Goal: Task Accomplishment & Management: Manage account settings

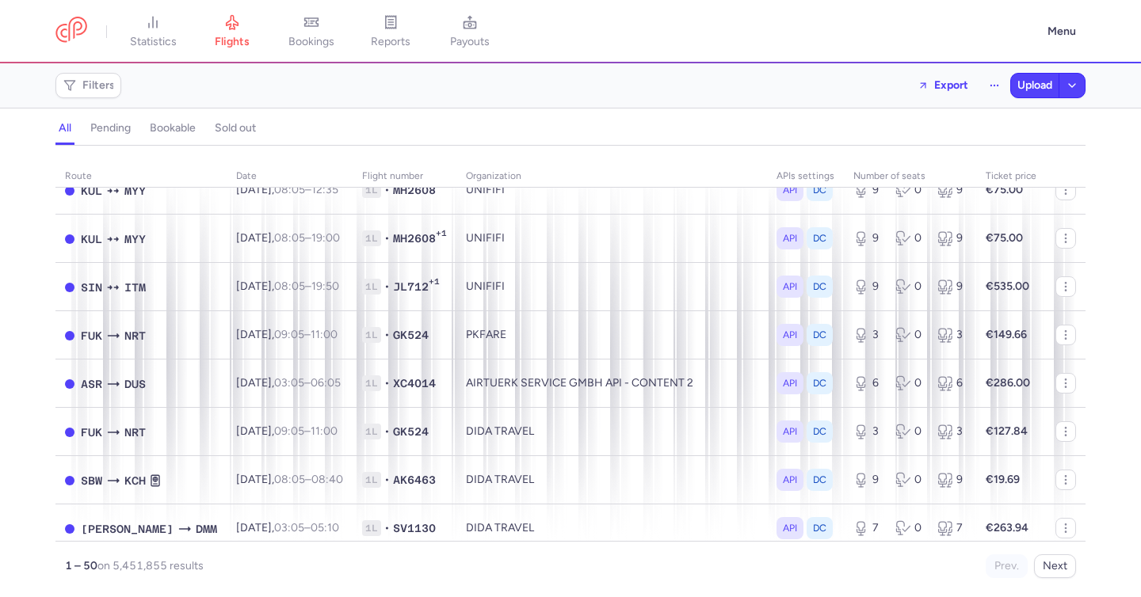
scroll to position [538, 0]
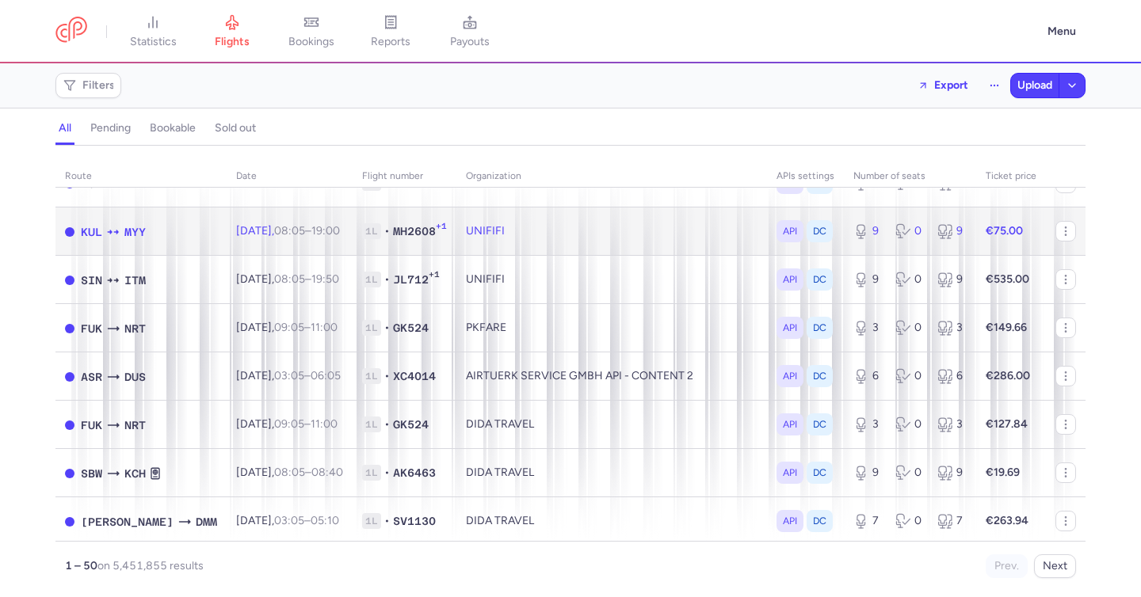
click at [278, 254] on td "Wed, 13 Aug, 08:05 – 19:00 +0" at bounding box center [290, 232] width 126 height 48
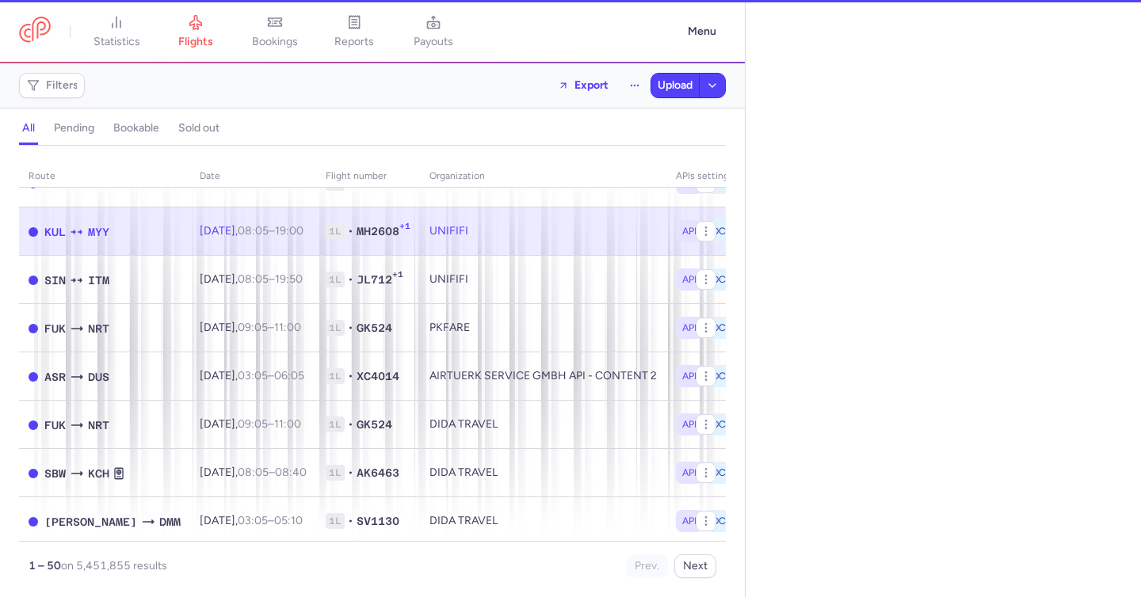
select select "hours"
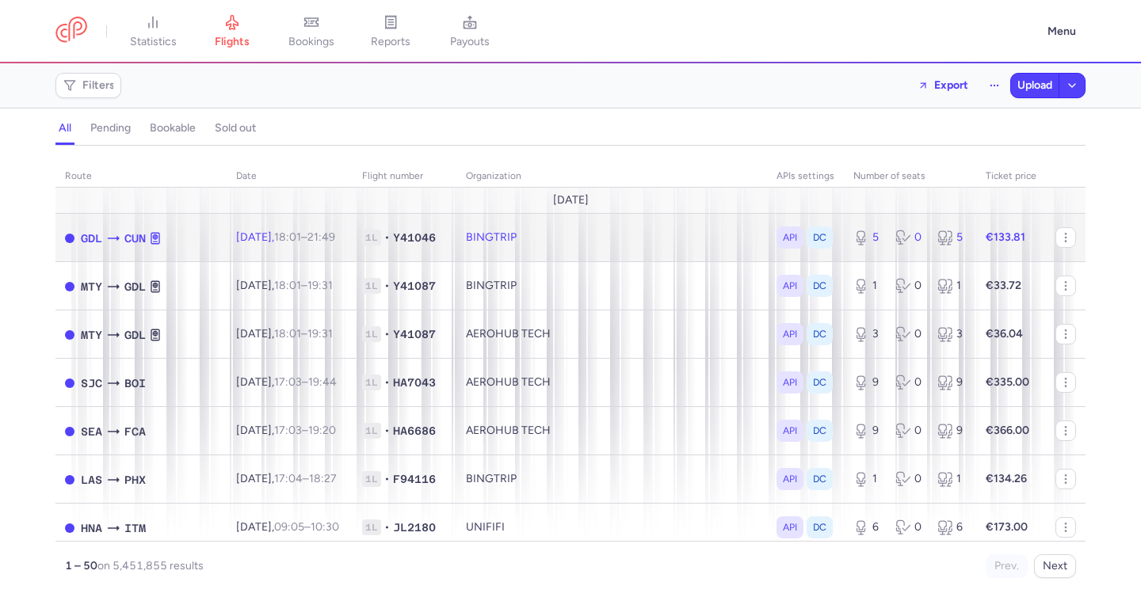
click at [502, 244] on td "BINGTRIP" at bounding box center [611, 238] width 311 height 48
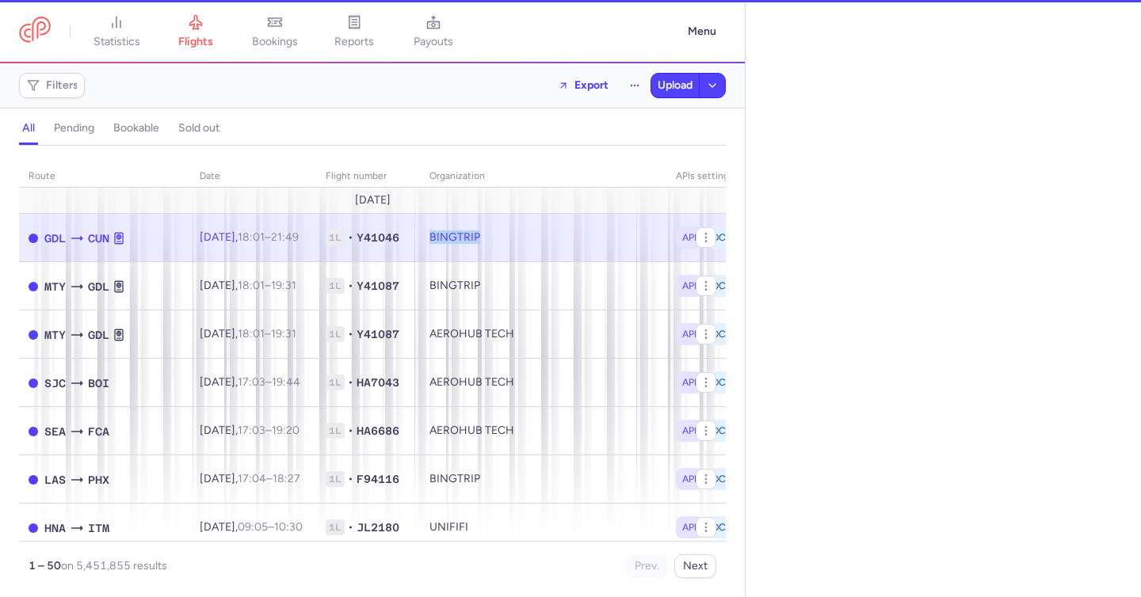
select select "days"
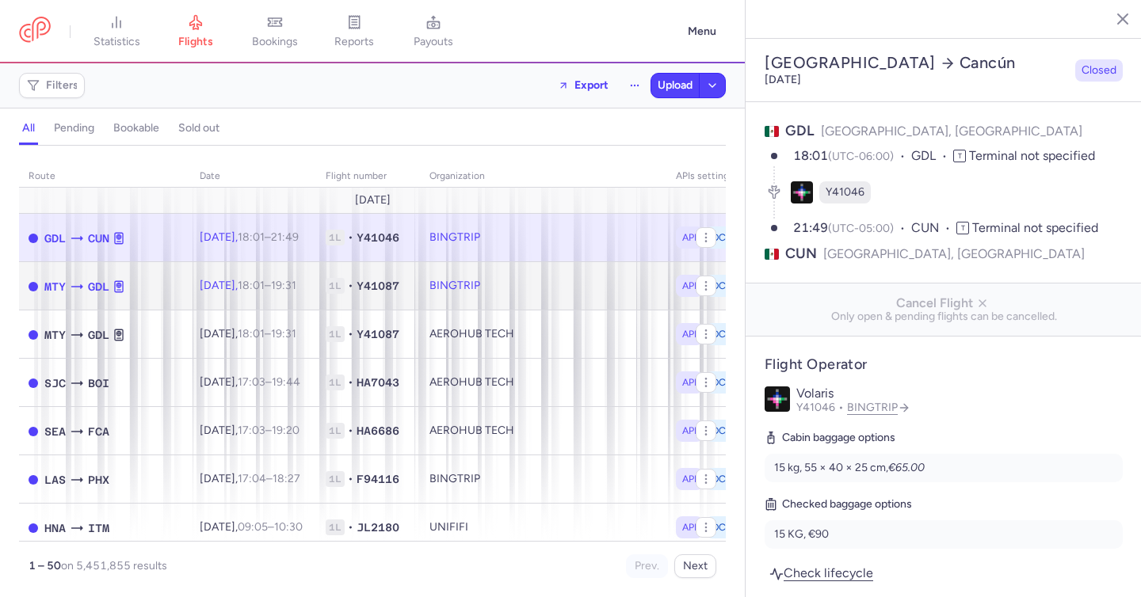
click at [494, 280] on td "BINGTRIP" at bounding box center [543, 286] width 246 height 48
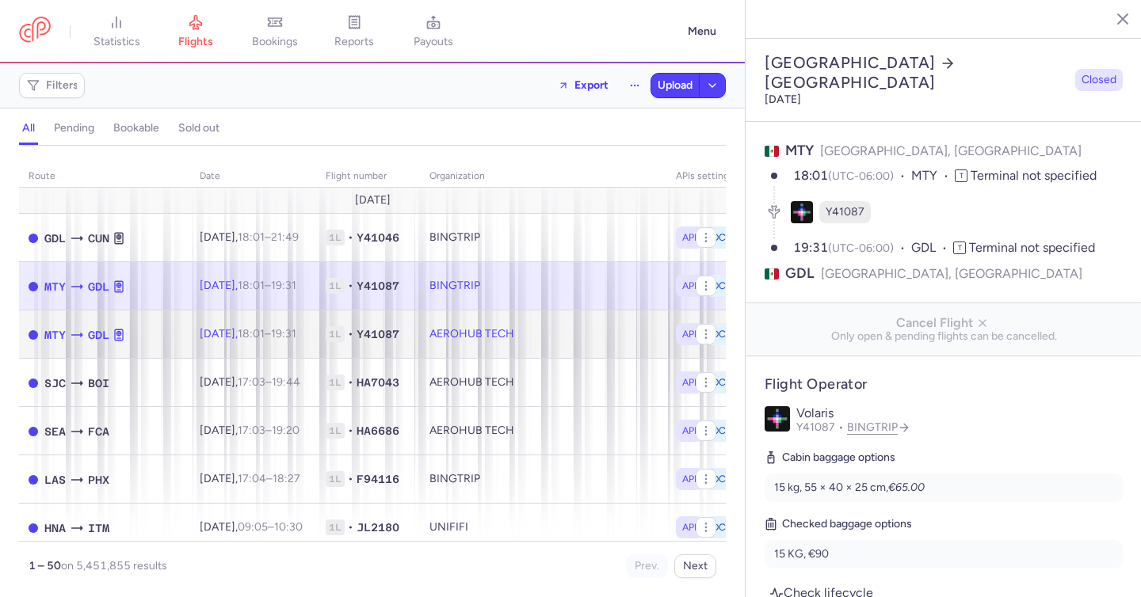
click at [504, 322] on td "AEROHUB TECH" at bounding box center [543, 335] width 246 height 48
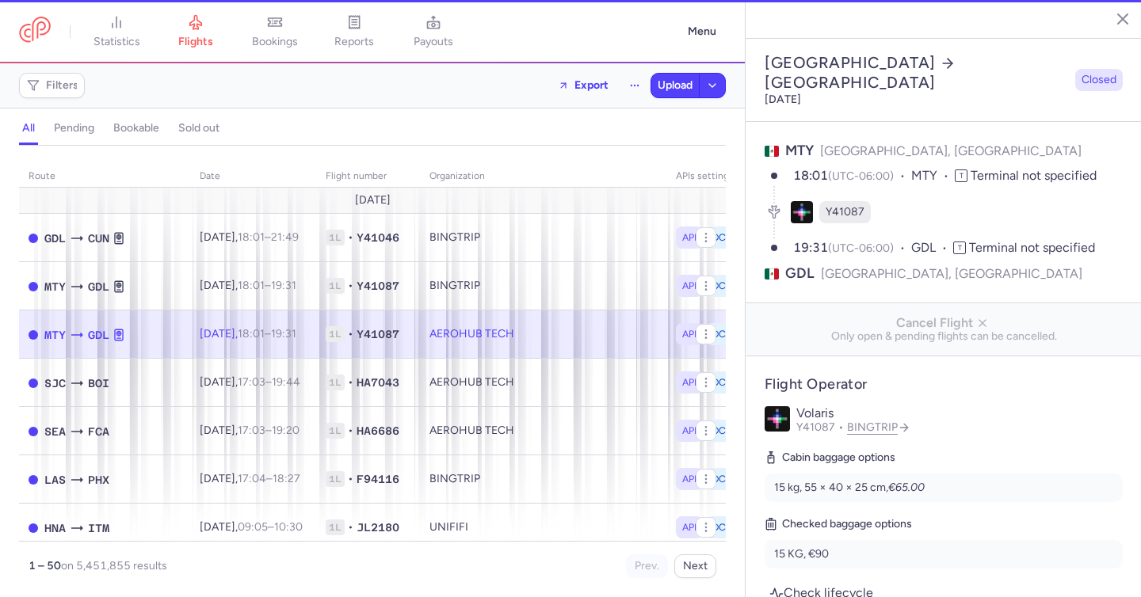
type input "3"
type input "2"
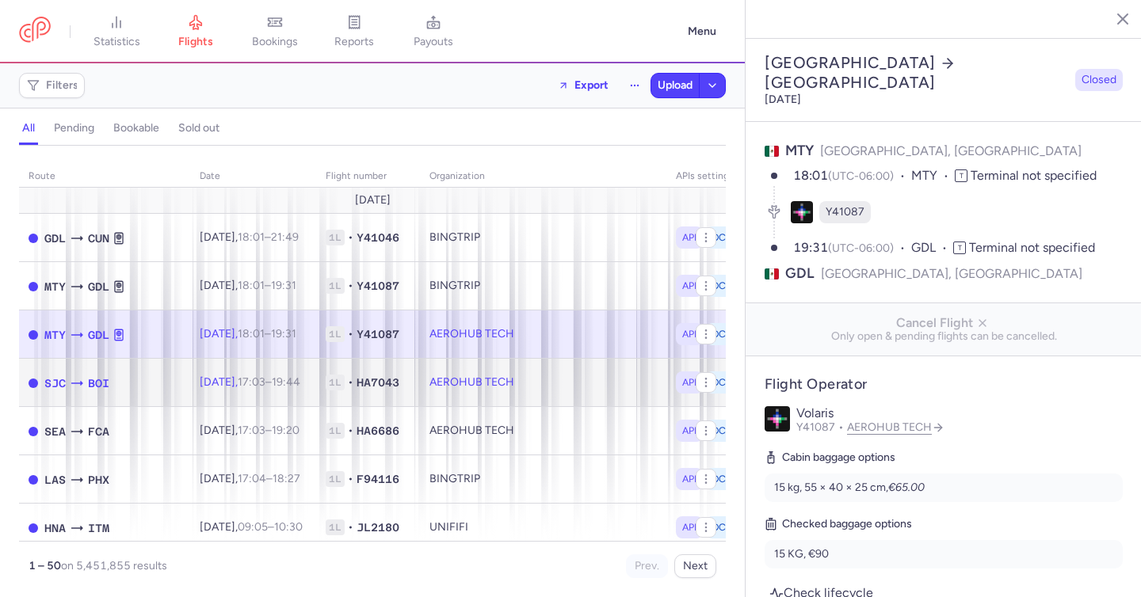
click at [515, 380] on td "AEROHUB TECH" at bounding box center [543, 383] width 246 height 48
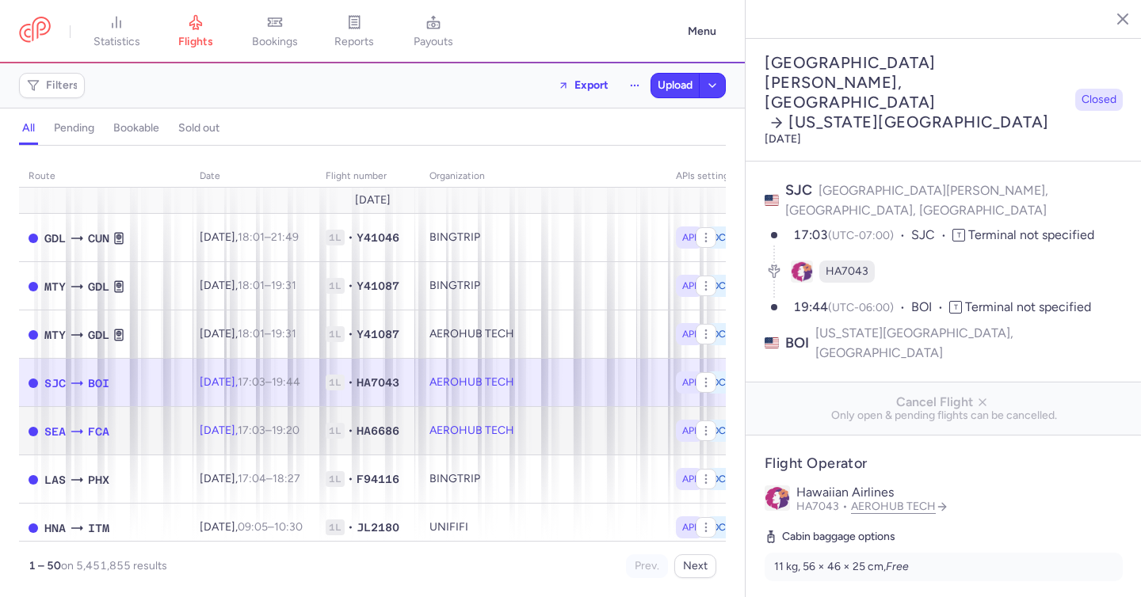
click at [515, 422] on td "AEROHUB TECH" at bounding box center [543, 431] width 246 height 48
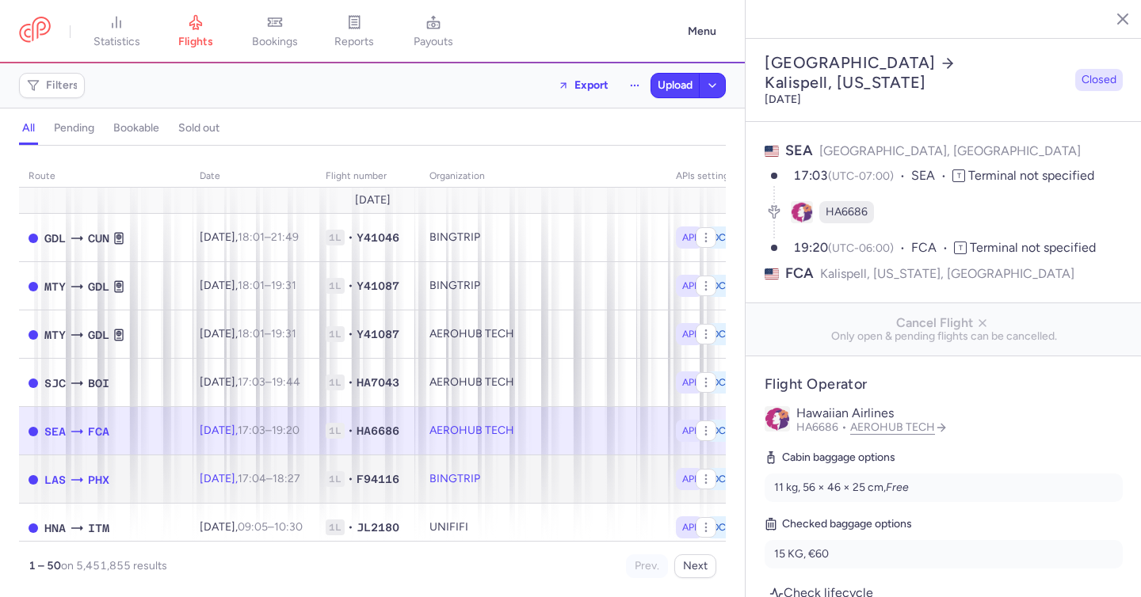
click at [522, 476] on td "BINGTRIP" at bounding box center [543, 480] width 246 height 48
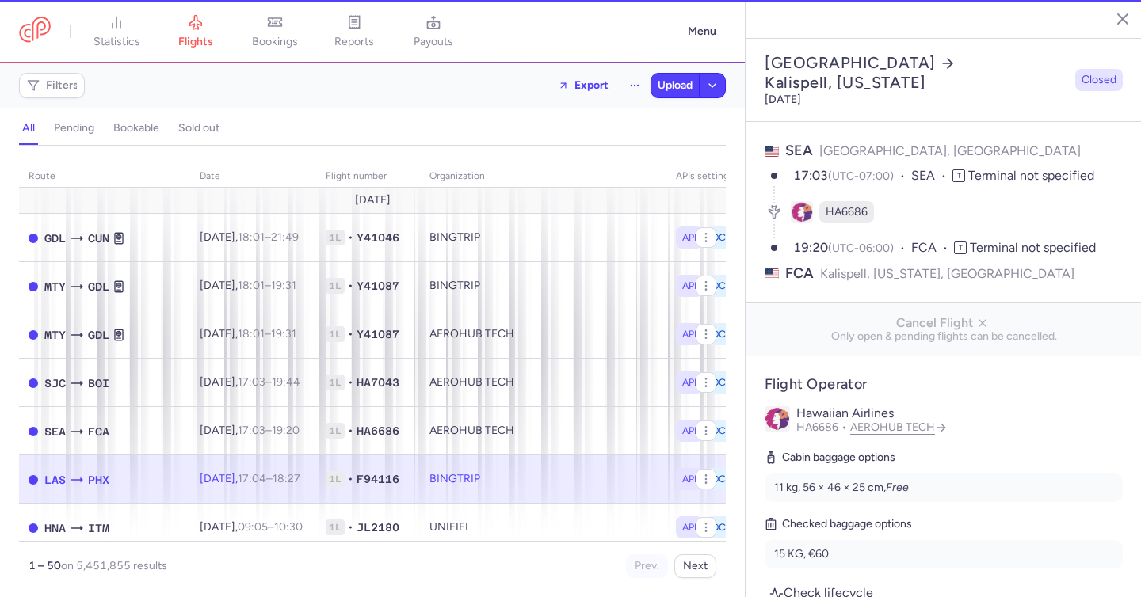
type input "1"
type input "3"
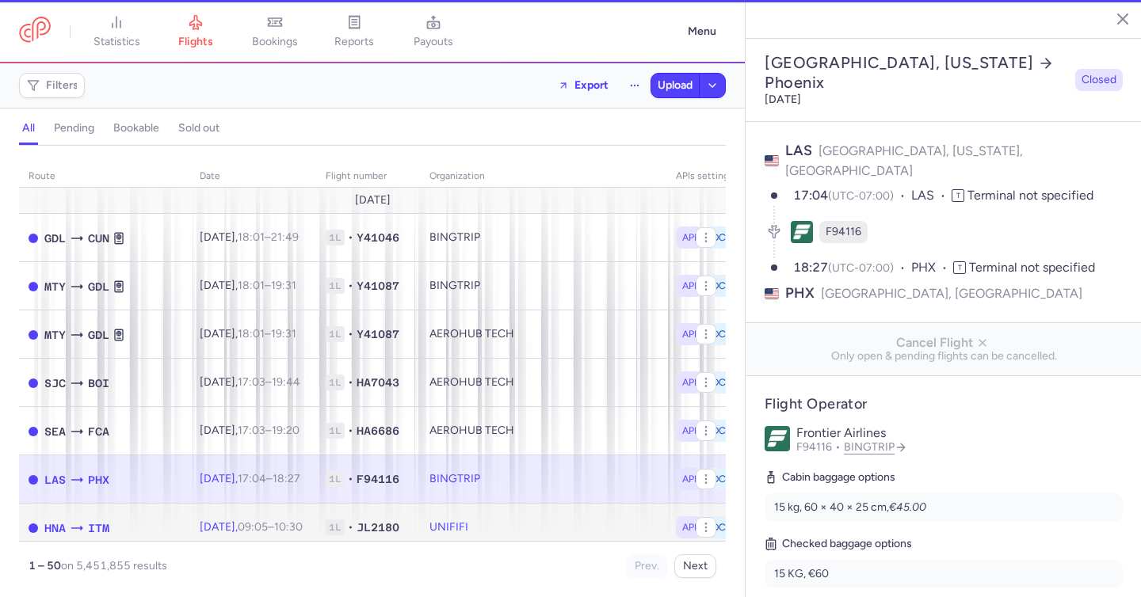
click at [518, 517] on td "UNIFIFI" at bounding box center [543, 528] width 246 height 48
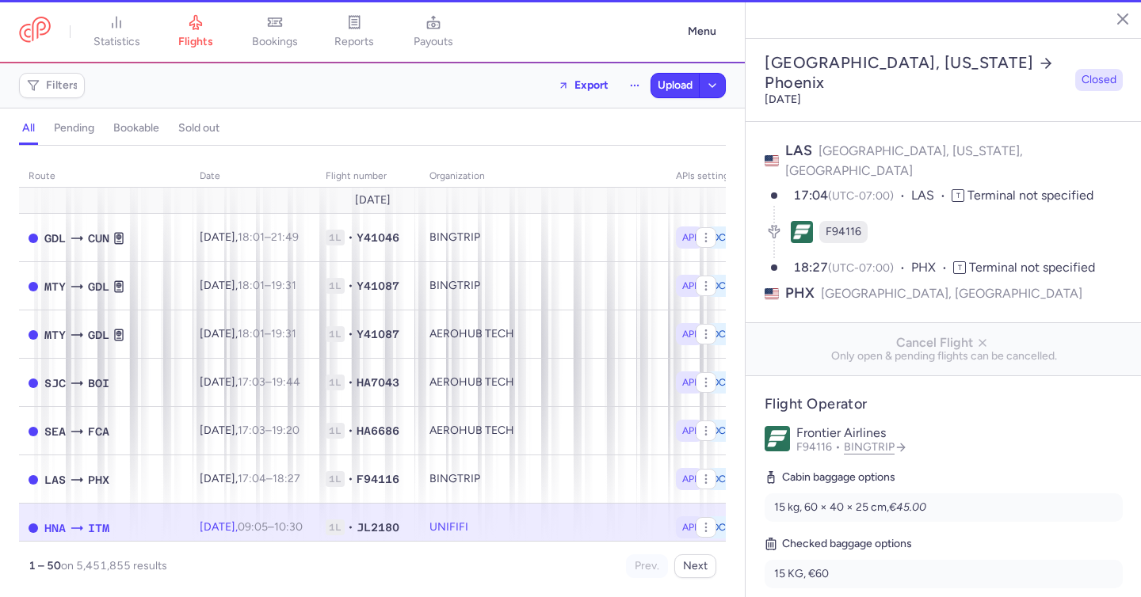
type input "6"
type input "1"
select select "hours"
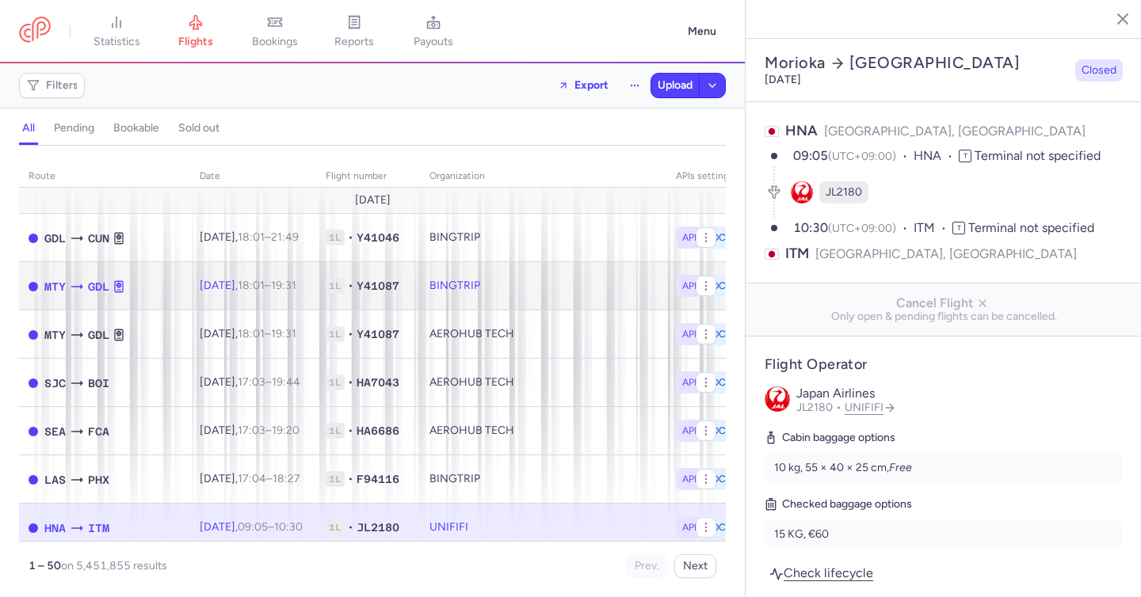
click at [540, 299] on td "BINGTRIP" at bounding box center [543, 286] width 246 height 48
type input "1"
type input "3"
select select "days"
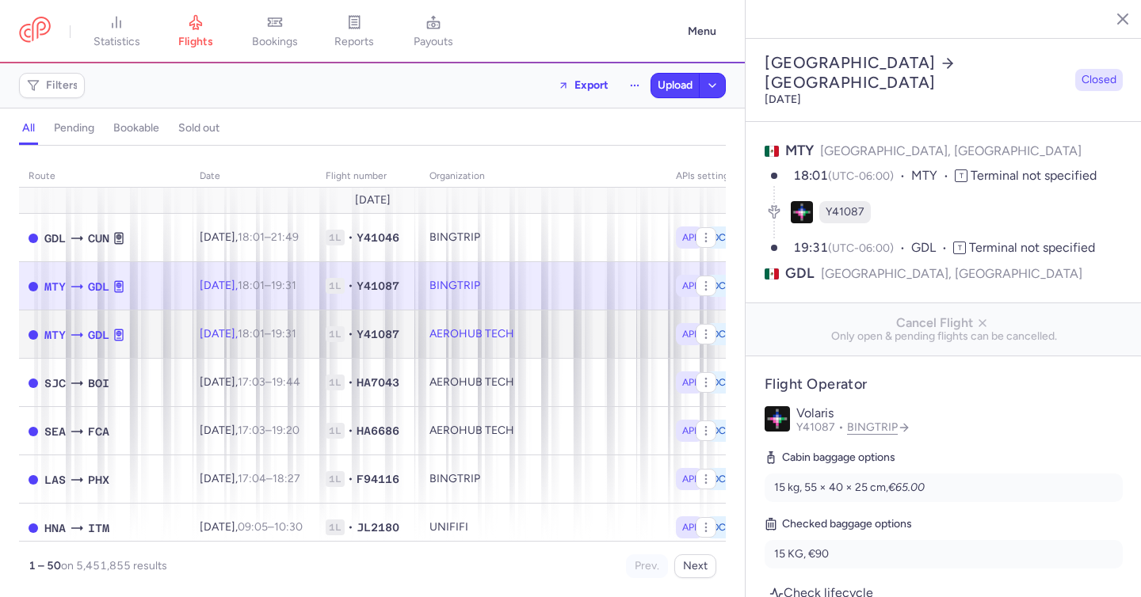
click at [555, 326] on td "AEROHUB TECH" at bounding box center [543, 335] width 246 height 48
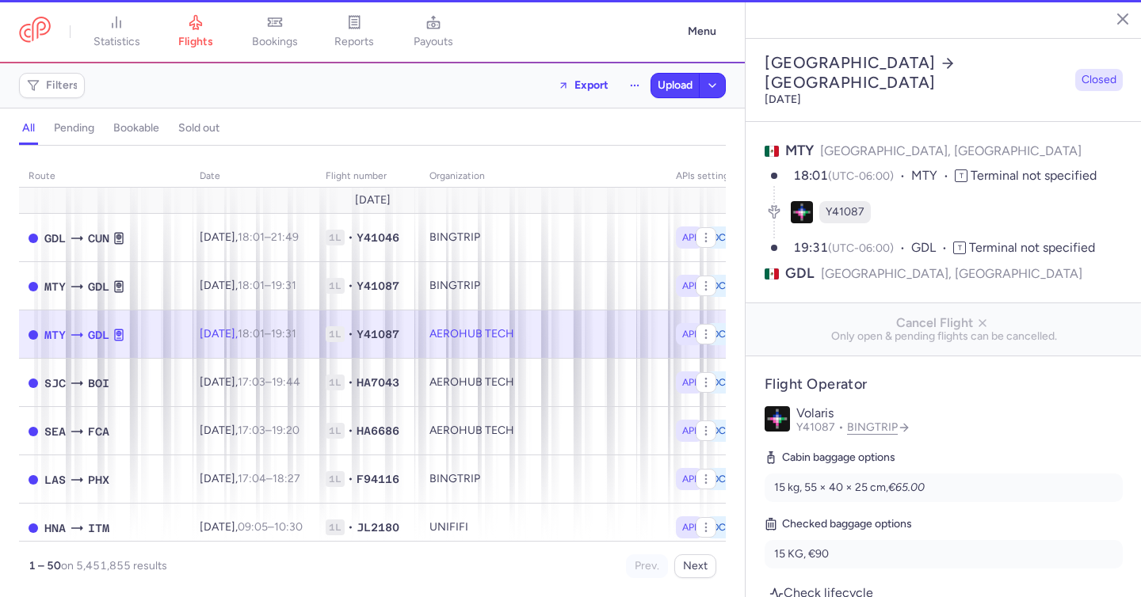
type input "3"
type input "2"
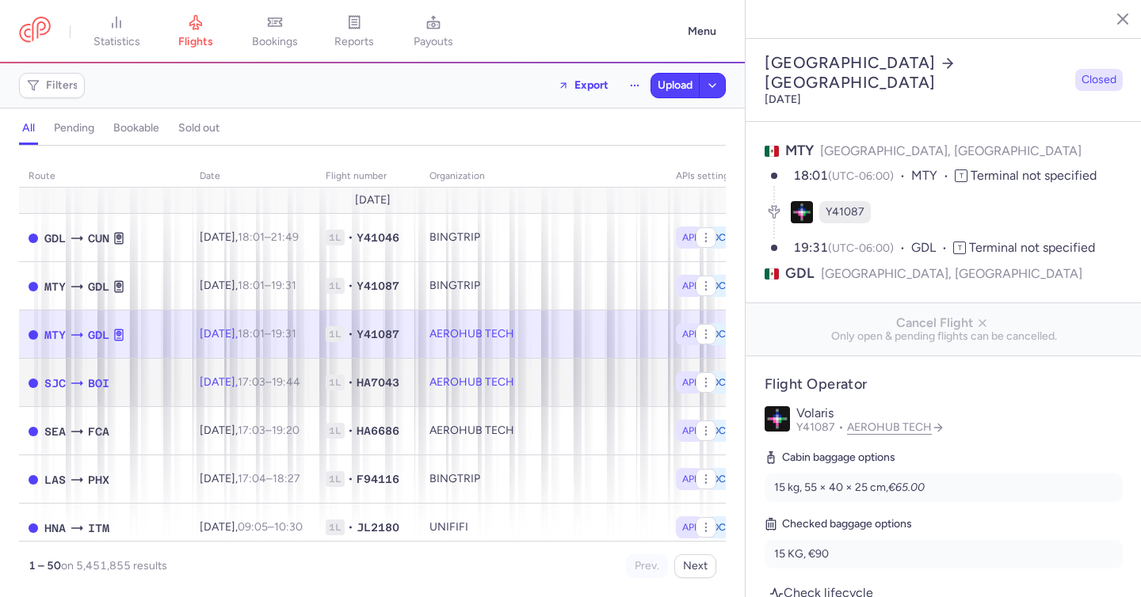
click at [555, 376] on td "AEROHUB TECH" at bounding box center [543, 383] width 246 height 48
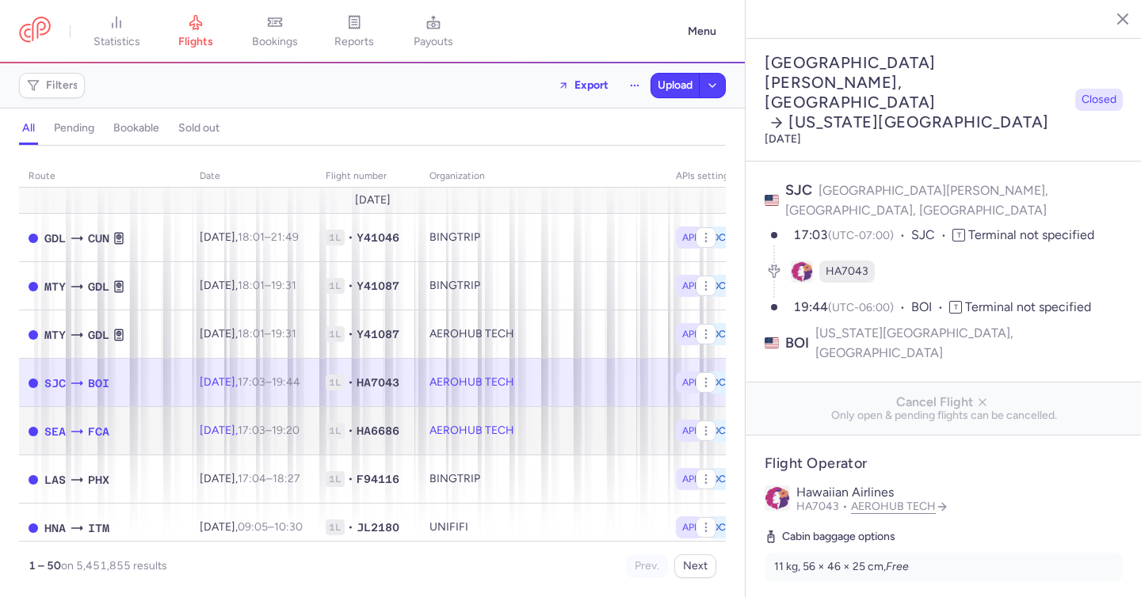
click at [553, 417] on td "AEROHUB TECH" at bounding box center [543, 431] width 246 height 48
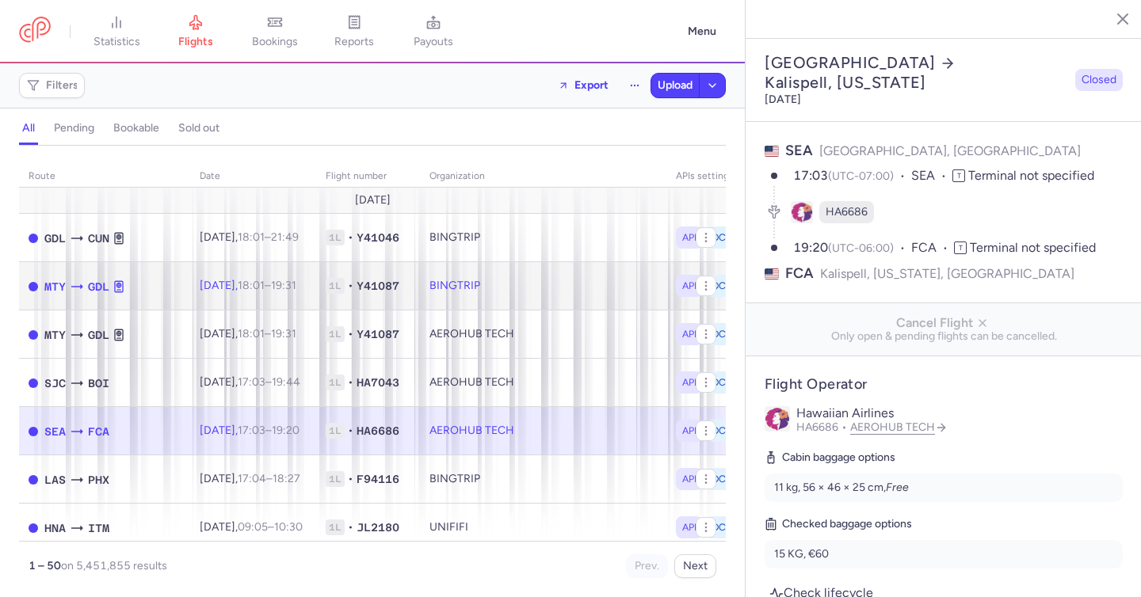
click at [572, 283] on td "BINGTRIP" at bounding box center [543, 286] width 246 height 48
type input "1"
type input "3"
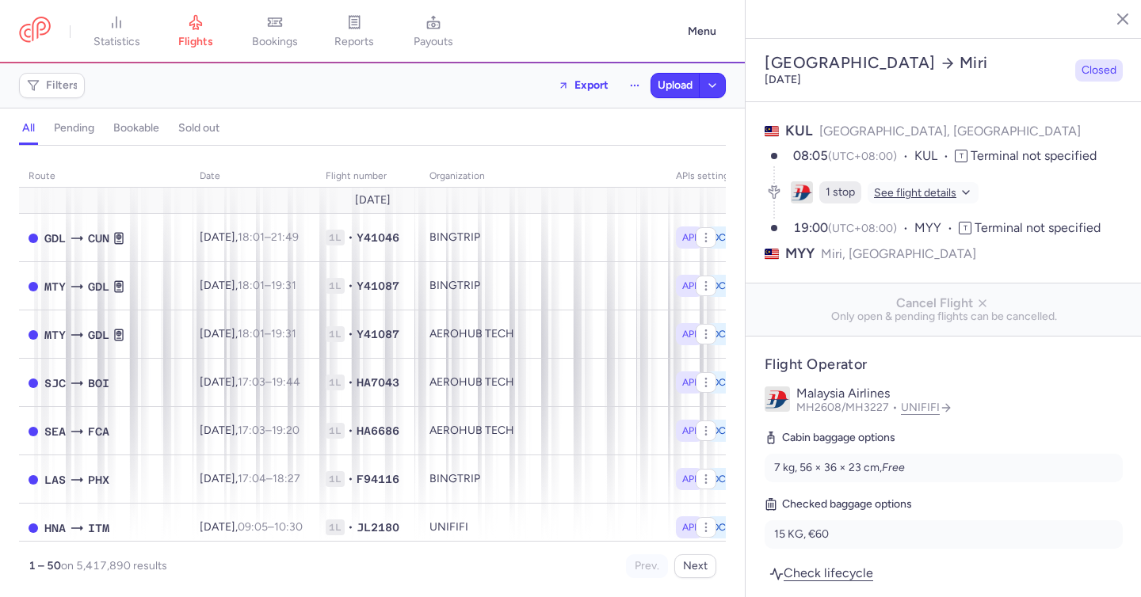
select select "hours"
click at [120, 16] on icon at bounding box center [117, 22] width 16 height 16
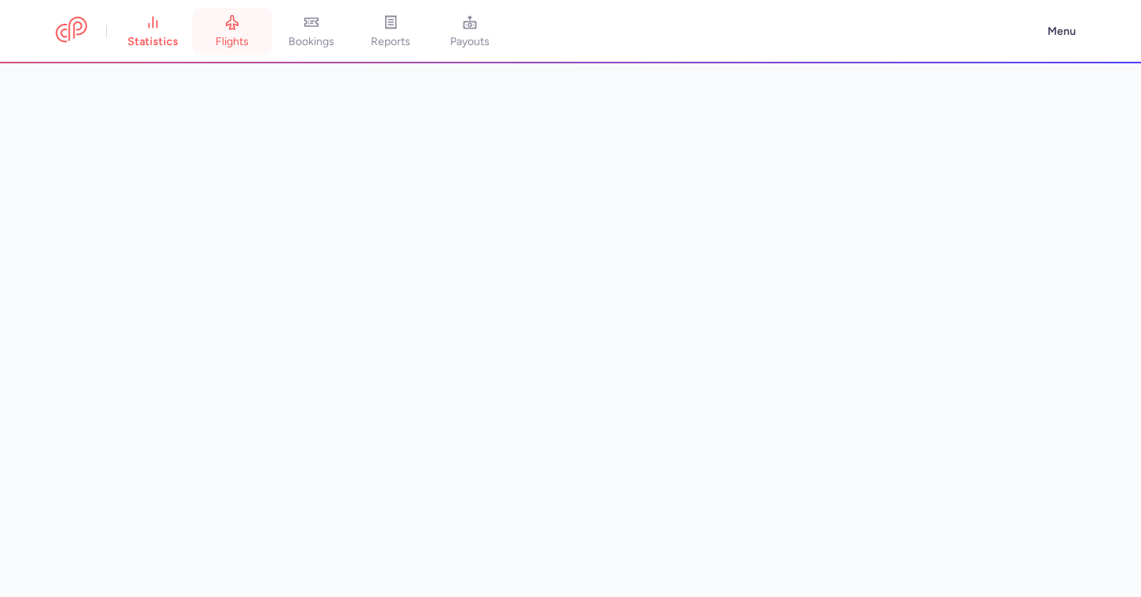
click at [237, 34] on link "flights" at bounding box center [232, 31] width 79 height 35
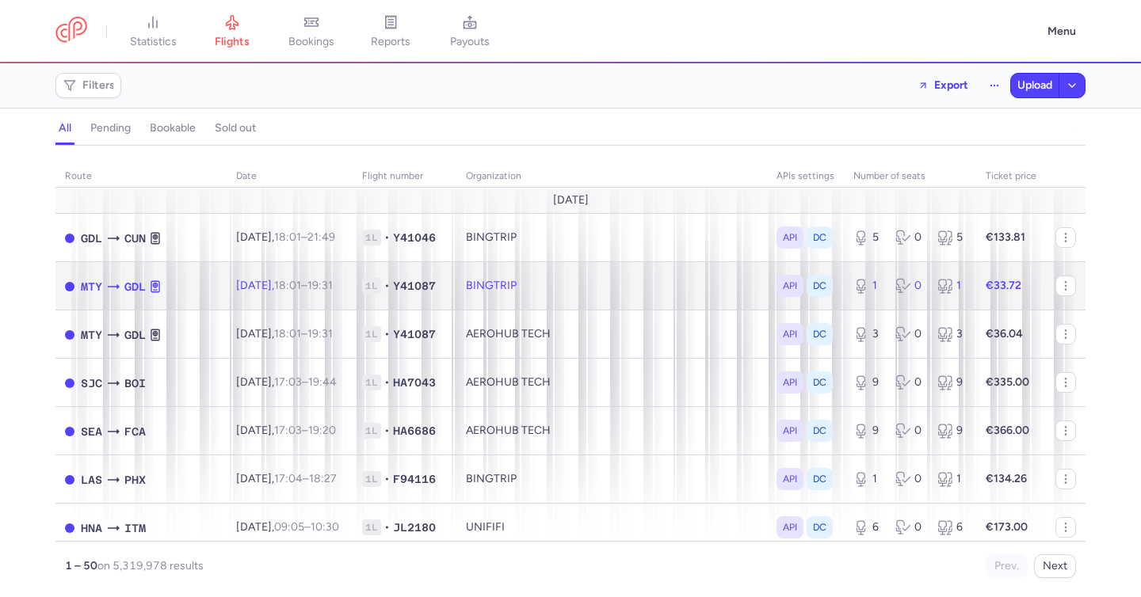
click at [343, 300] on td "Tue, 12 Aug, 18:01 – 19:31 +0" at bounding box center [290, 286] width 126 height 48
select select "days"
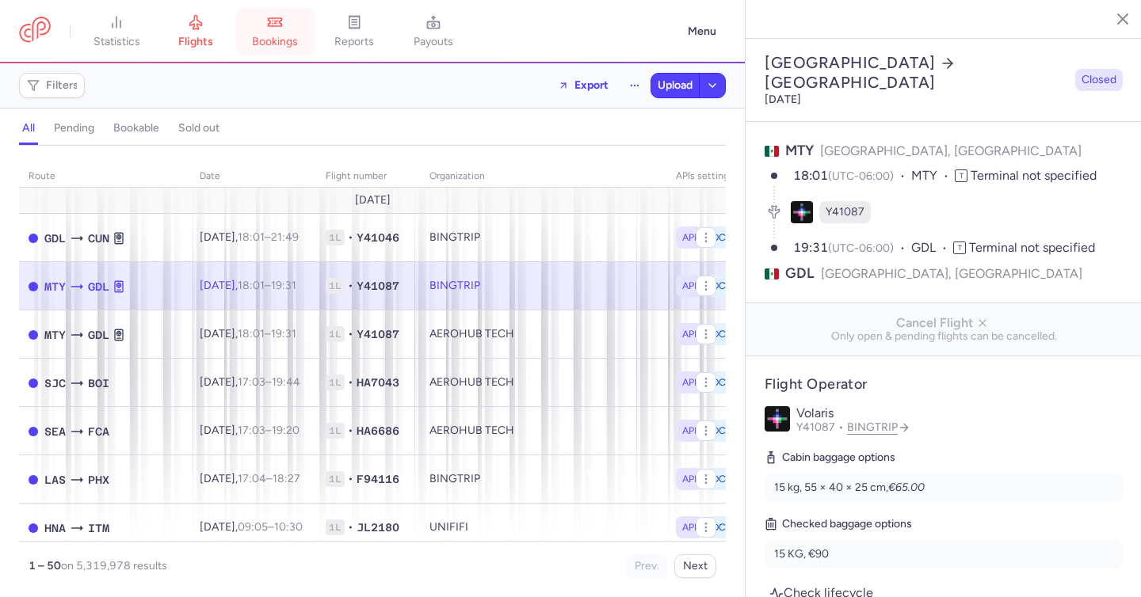
click at [285, 41] on span "bookings" at bounding box center [275, 42] width 46 height 14
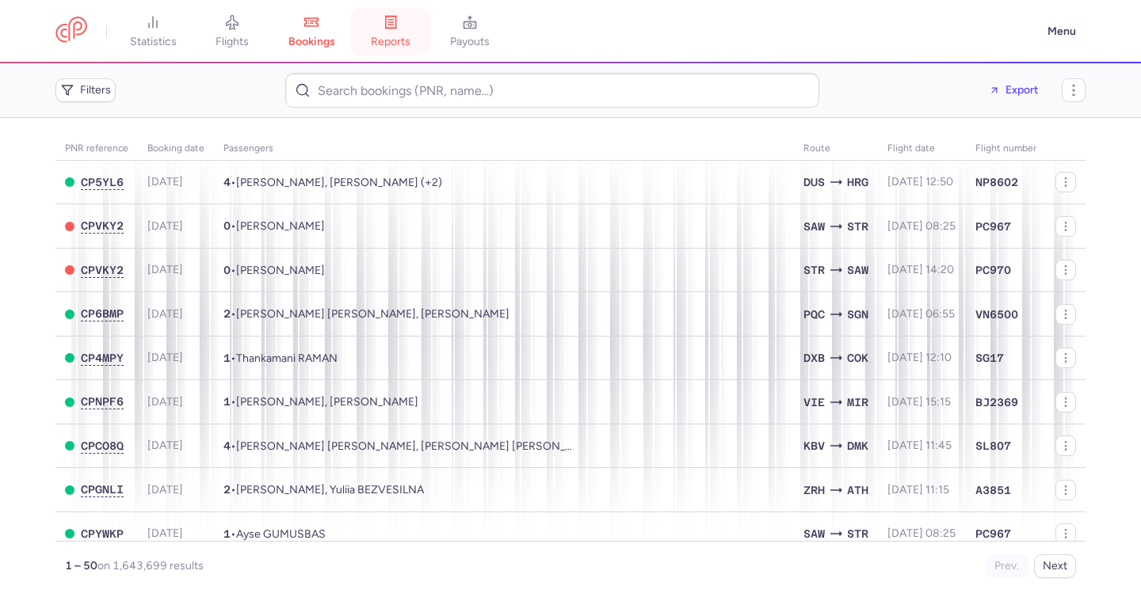
click at [400, 40] on span "reports" at bounding box center [391, 42] width 40 height 14
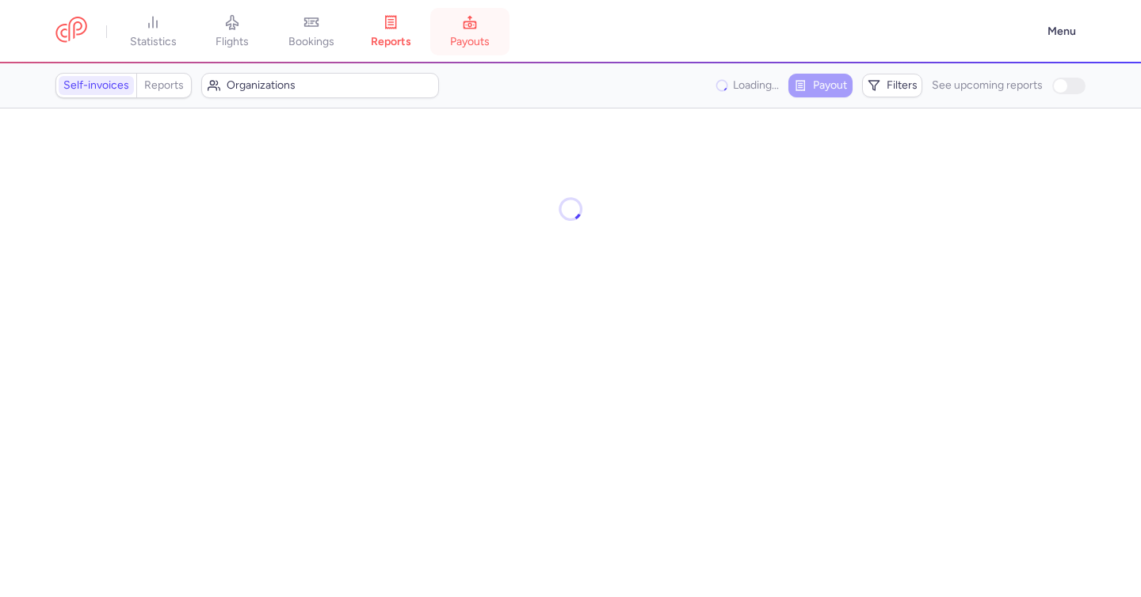
click at [471, 41] on span "payouts" at bounding box center [470, 42] width 40 height 14
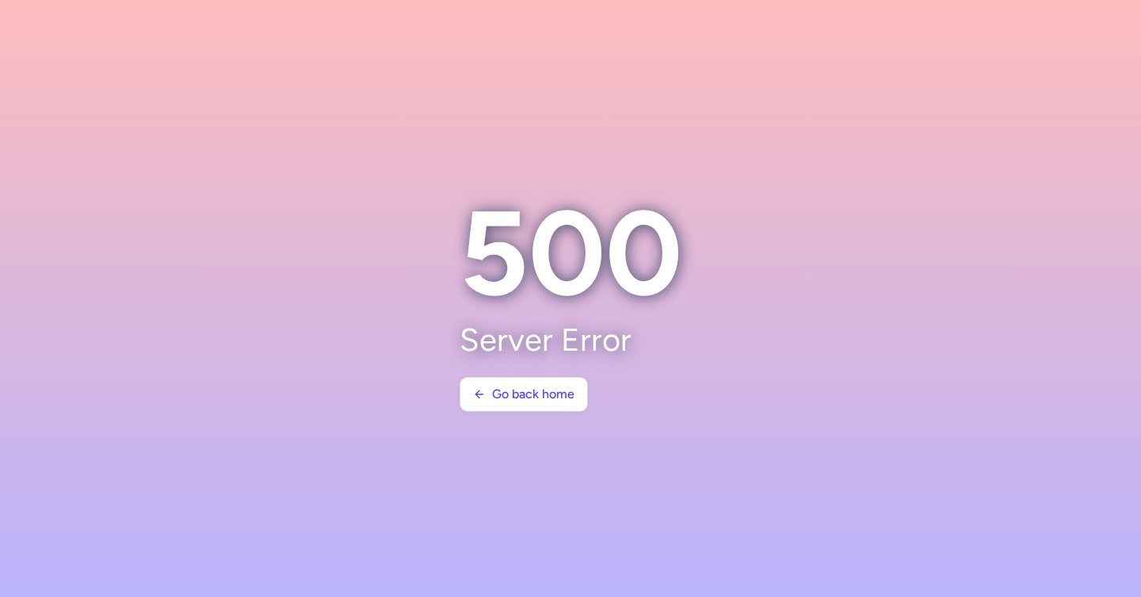
click at [640, 218] on h1 "500" at bounding box center [571, 253] width 223 height 137
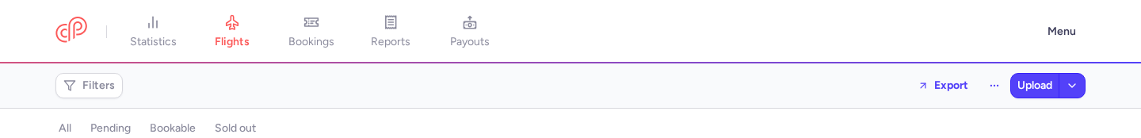
click at [315, 18] on icon at bounding box center [311, 22] width 13 height 8
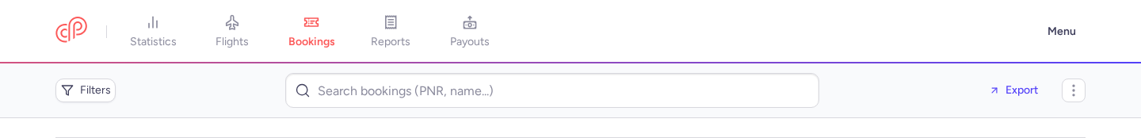
click at [400, 31] on link "reports" at bounding box center [390, 31] width 79 height 35
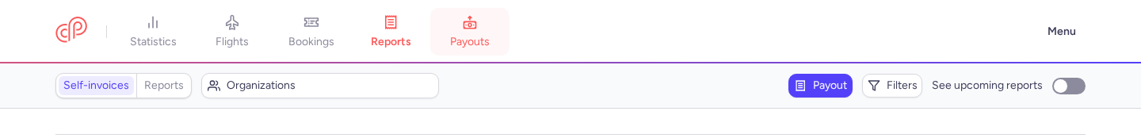
click at [489, 30] on link "payouts" at bounding box center [469, 31] width 79 height 35
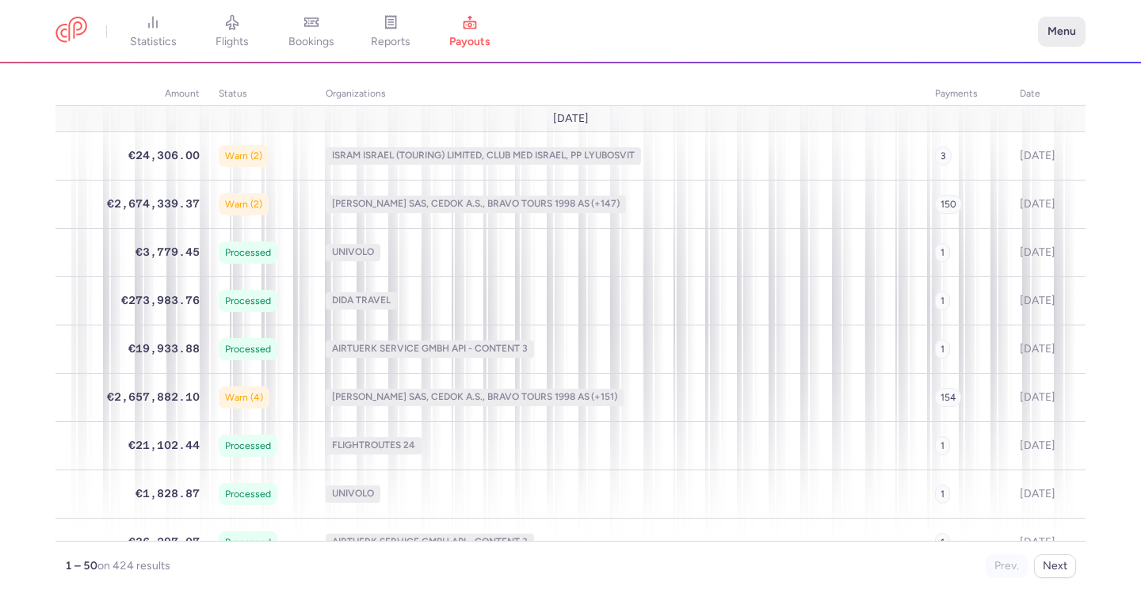
click at [1071, 40] on button "Menu" at bounding box center [1062, 32] width 48 height 30
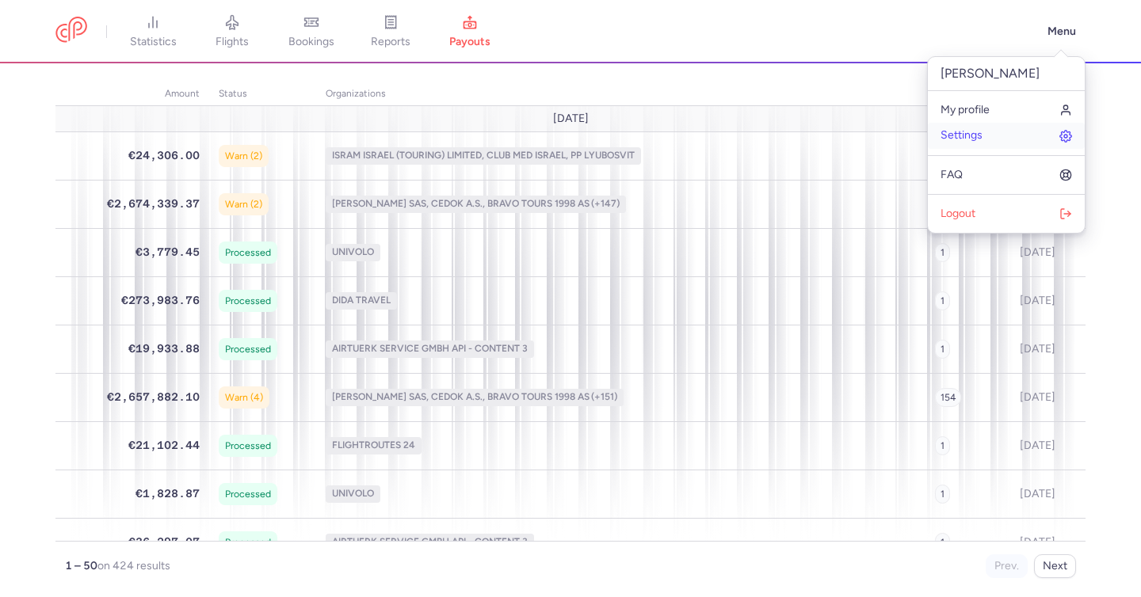
click at [956, 133] on span "Settings" at bounding box center [962, 135] width 42 height 13
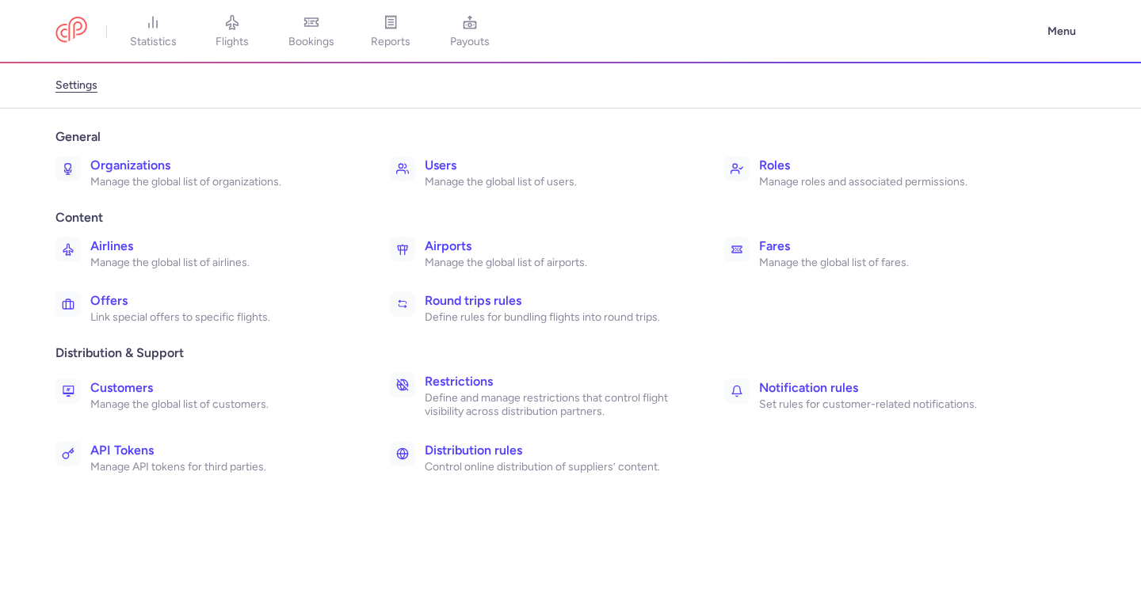
click at [461, 137] on h3 "Users" at bounding box center [557, 165] width 265 height 19
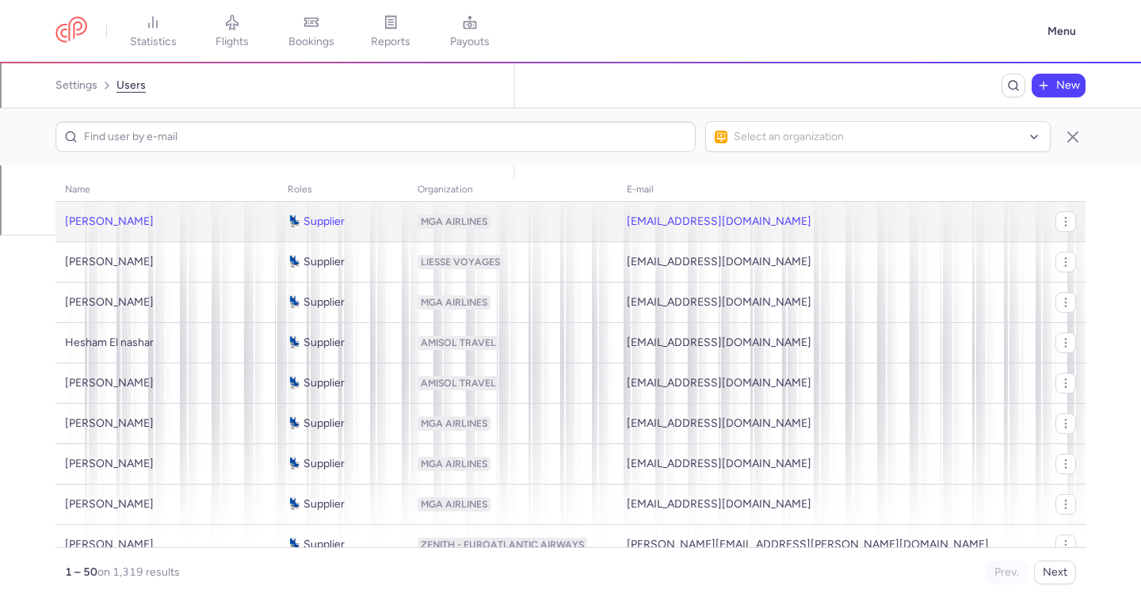
click at [1046, 137] on td at bounding box center [1066, 222] width 40 height 40
click at [0, 0] on icon "button" at bounding box center [0, 0] width 0 height 0
